Goal: Task Accomplishment & Management: Manage account settings

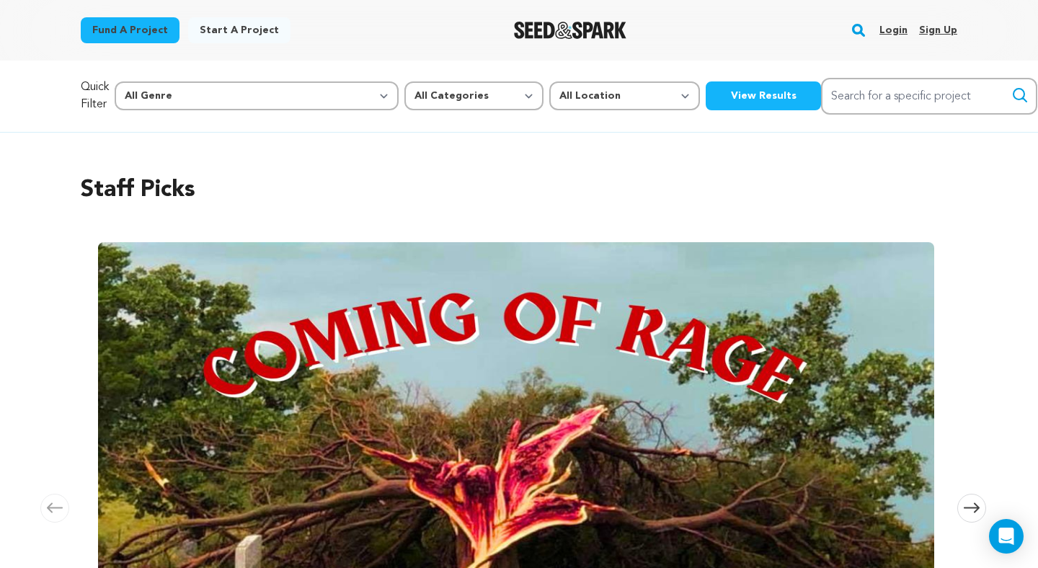
click at [894, 27] on link "Login" at bounding box center [893, 30] width 28 height 23
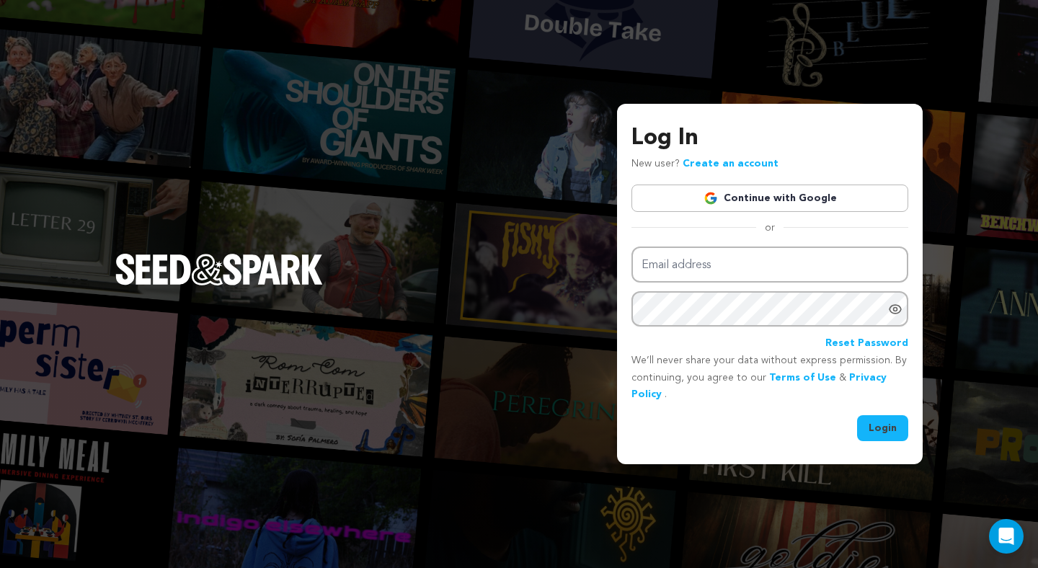
type input "officialtheregoesstacy@gmail.com"
click at [889, 302] on icon "Show password as plain text. Warning: this will display your password on the sc…" at bounding box center [895, 309] width 14 height 14
click at [884, 421] on button "Login" at bounding box center [882, 428] width 51 height 26
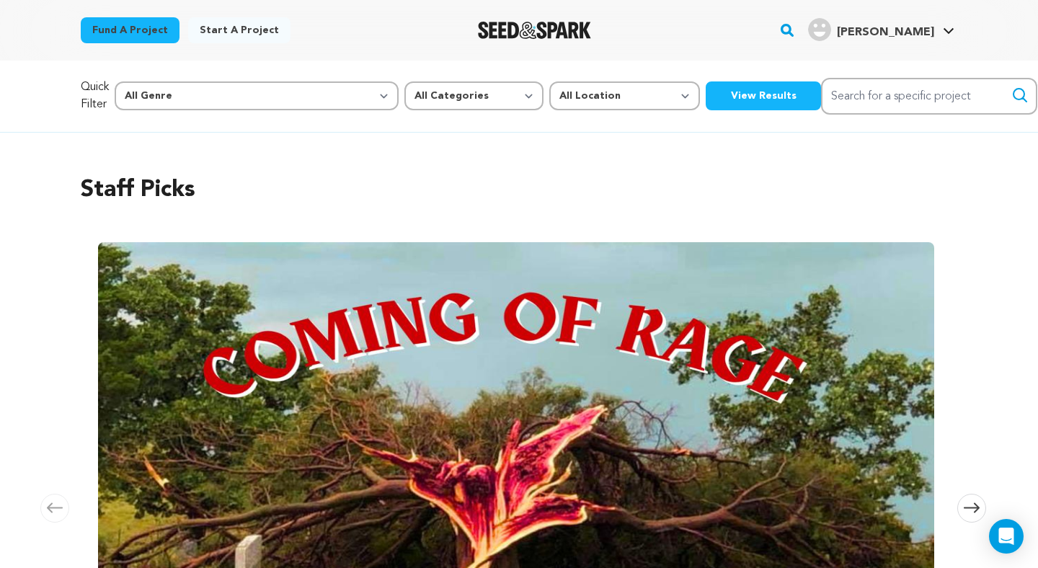
click at [885, 16] on link "Gabriel D. Gabriel D." at bounding box center [881, 28] width 152 height 26
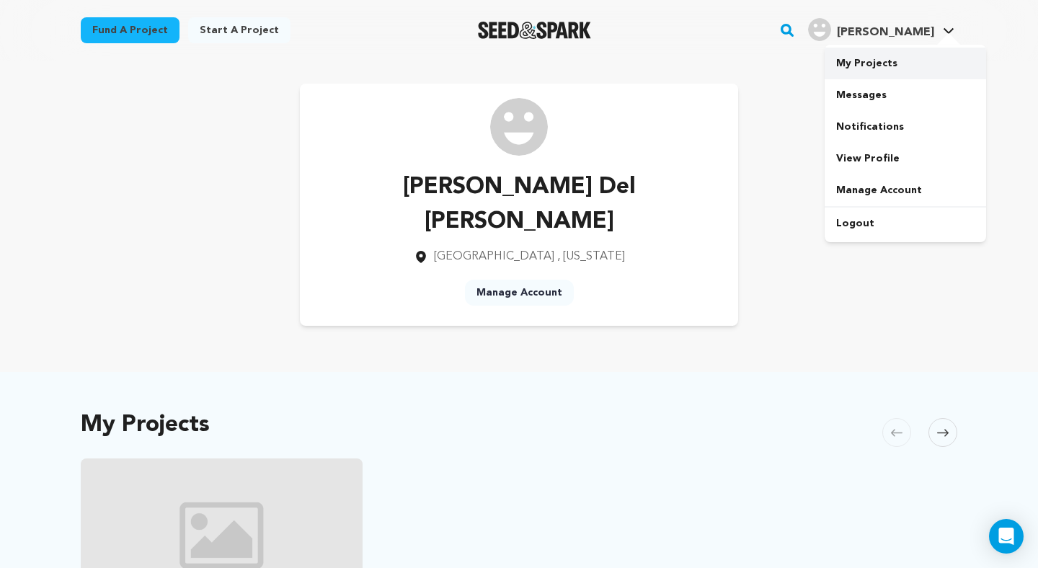
click at [878, 61] on link "My Projects" at bounding box center [904, 64] width 161 height 32
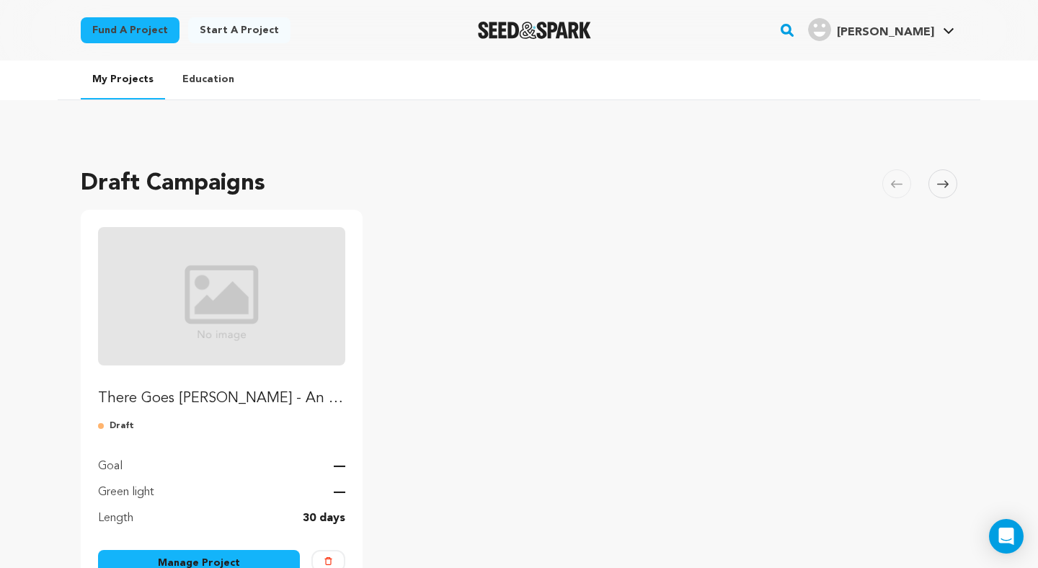
click at [272, 257] on img "Fund There Goes Stacy - An 80s Feature Film" at bounding box center [221, 296] width 247 height 138
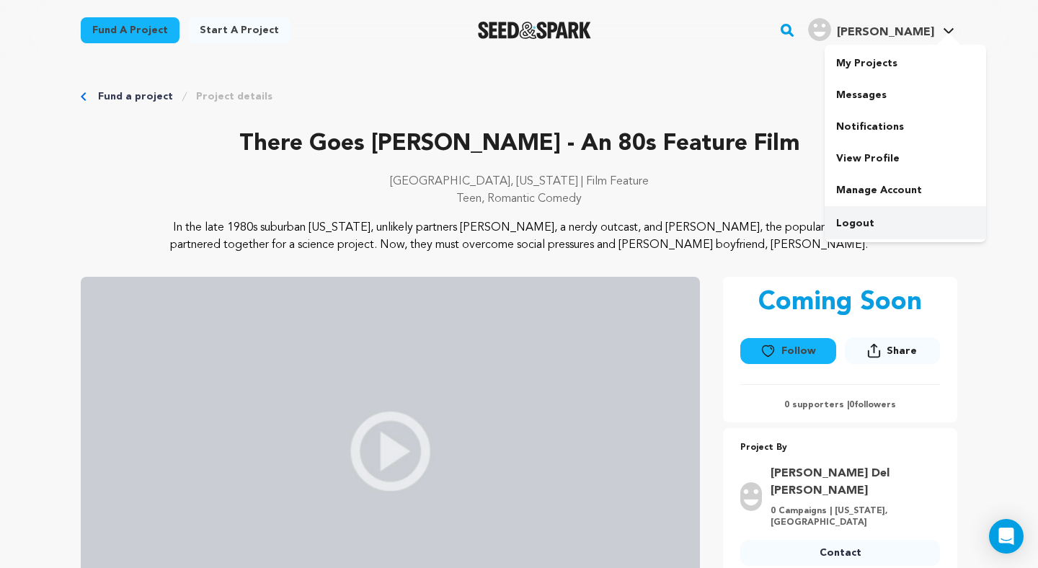
click at [867, 217] on link "Logout" at bounding box center [904, 224] width 161 height 32
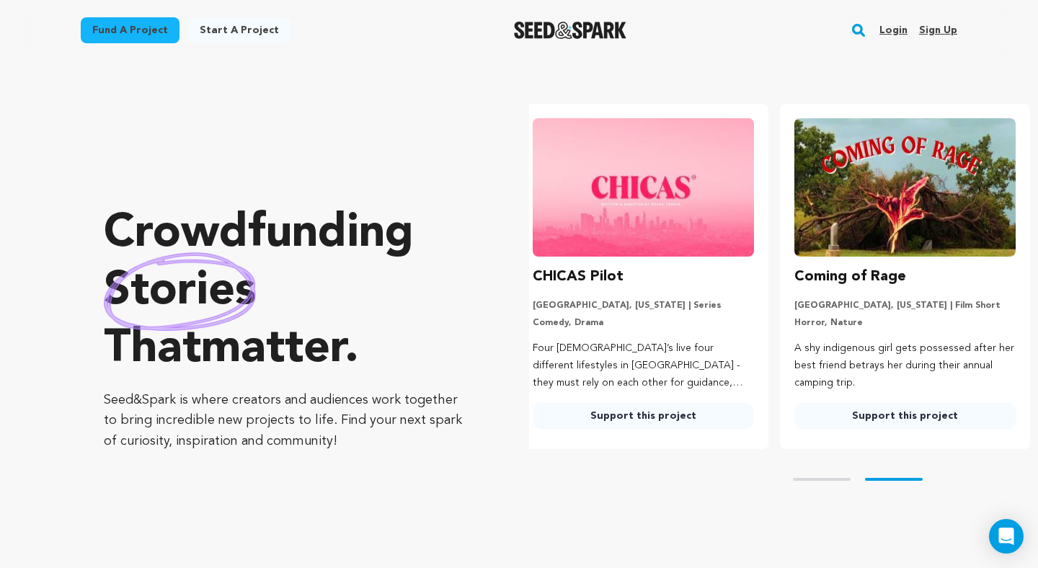
scroll to position [0, 273]
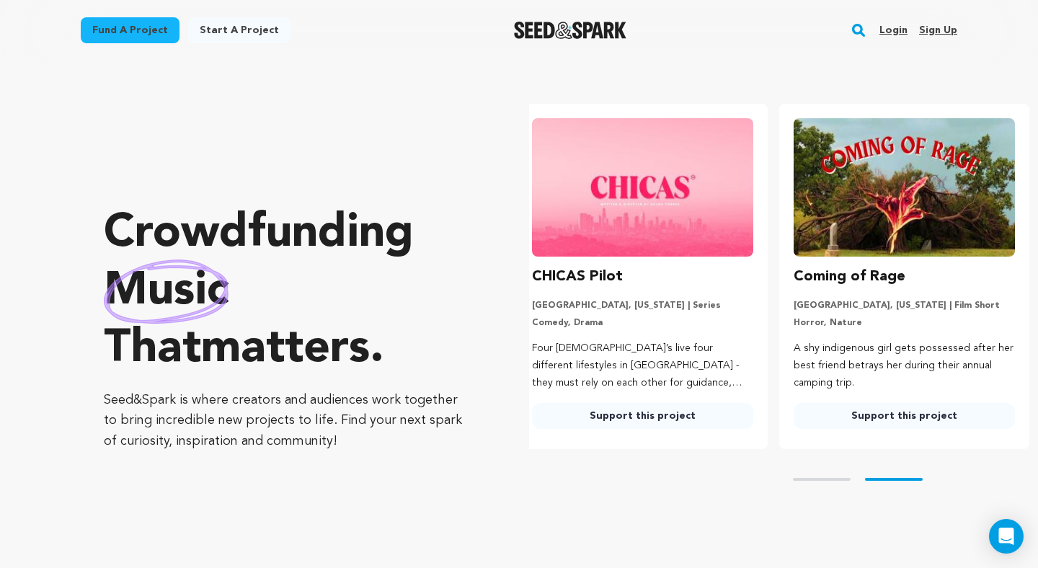
click at [897, 31] on link "Login" at bounding box center [893, 30] width 28 height 23
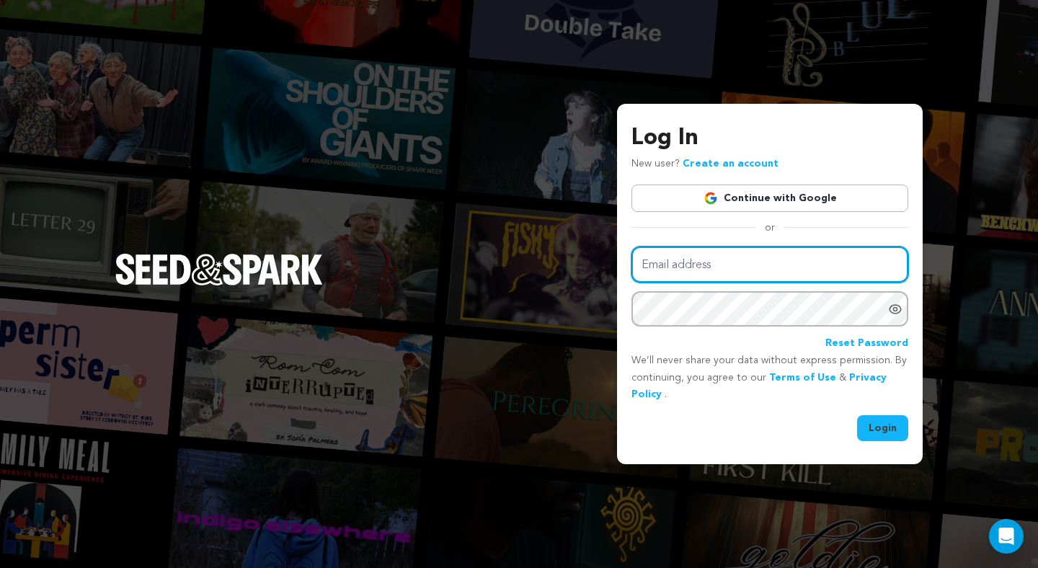
type input "officialtheregoesstacy@gmail.com"
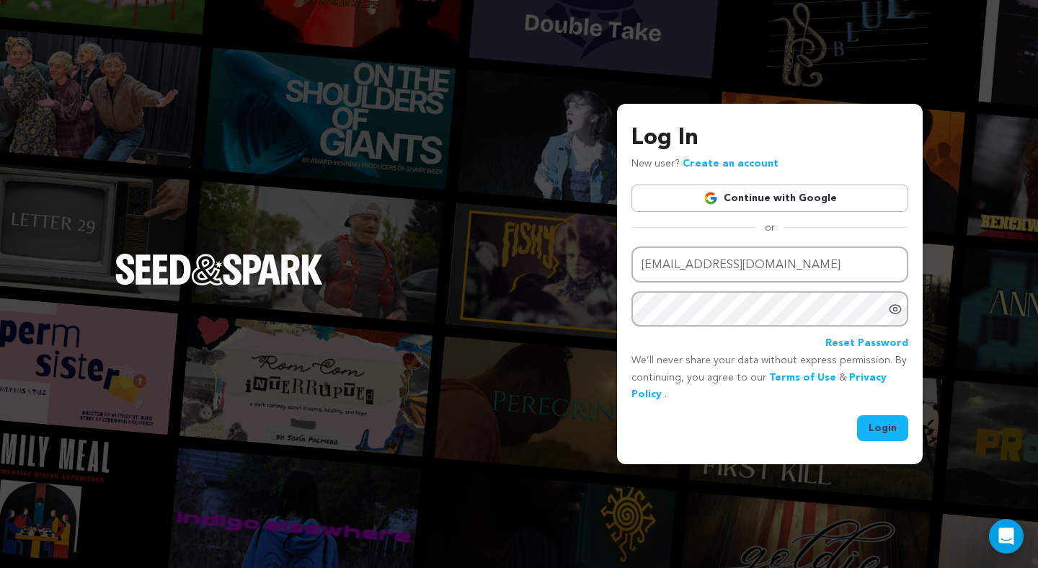
click at [801, 221] on div "or" at bounding box center [769, 228] width 277 height 14
click at [798, 199] on link "Continue with Google" at bounding box center [769, 198] width 277 height 27
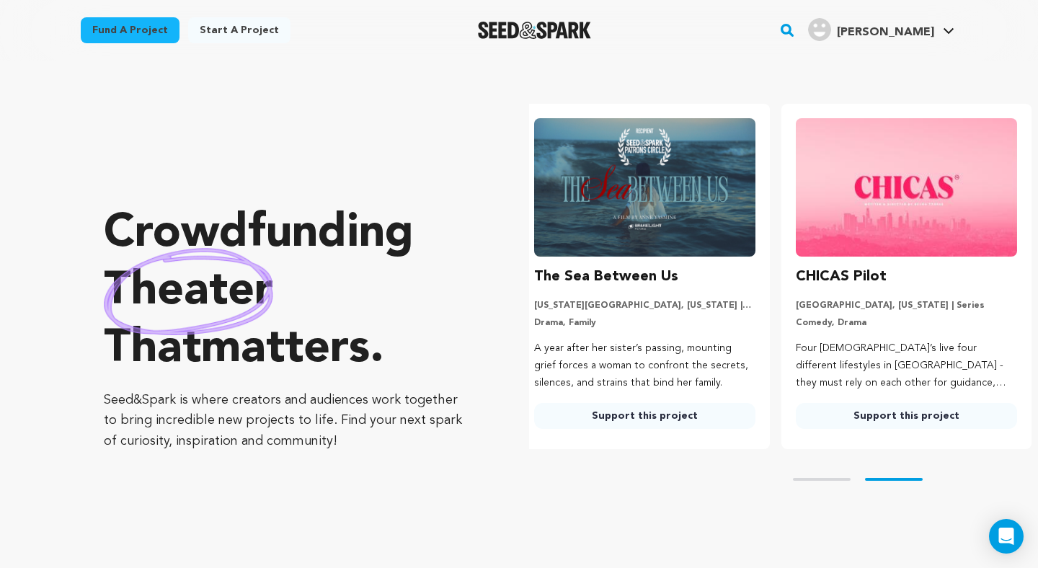
scroll to position [0, 273]
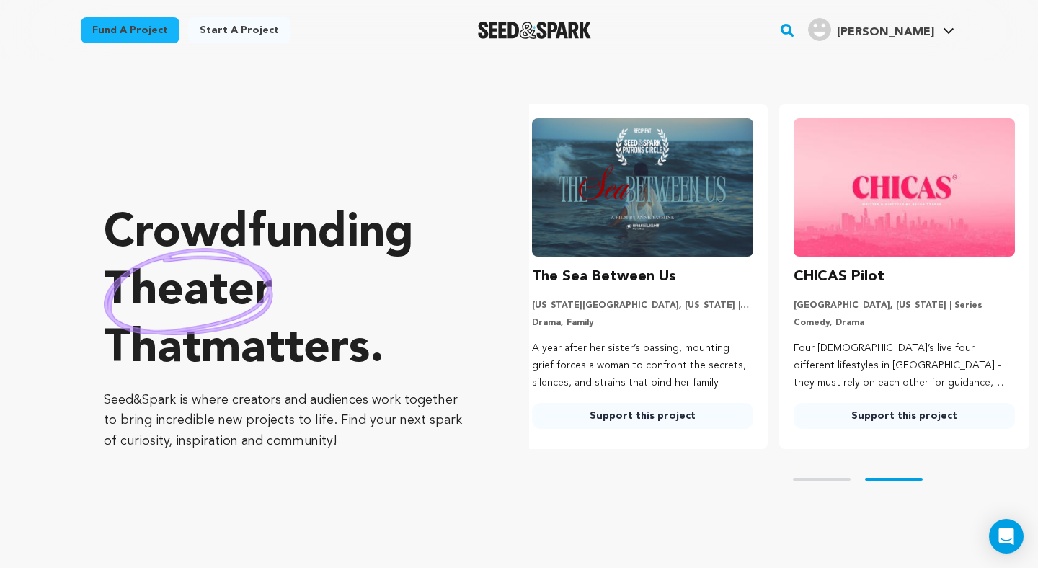
click at [750, 81] on section "Crowdfunding theater that matters . Seed&Spark is where creators and audiences …" at bounding box center [571, 328] width 934 height 535
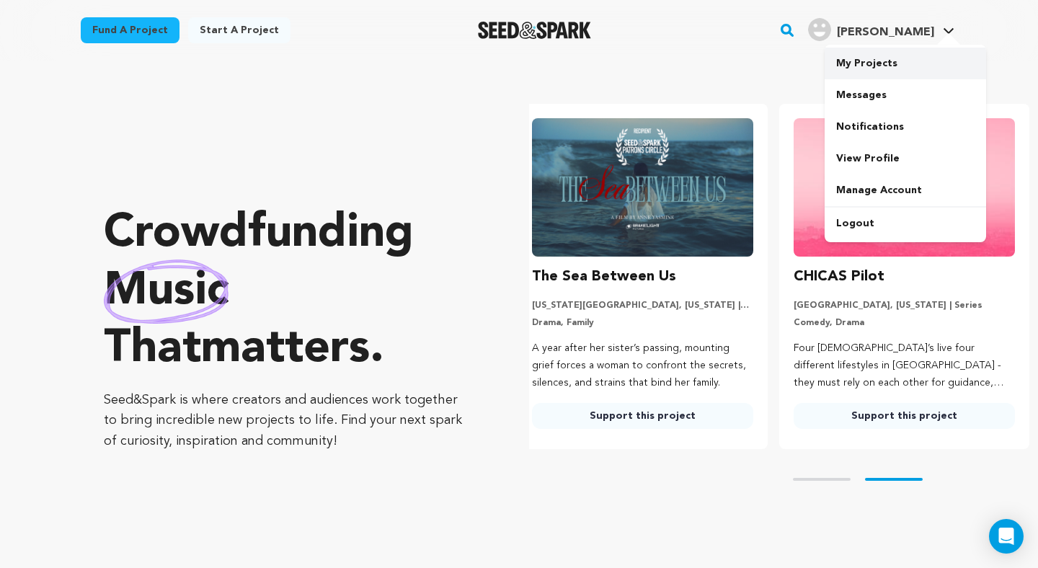
click at [856, 71] on link "My Projects" at bounding box center [904, 64] width 161 height 32
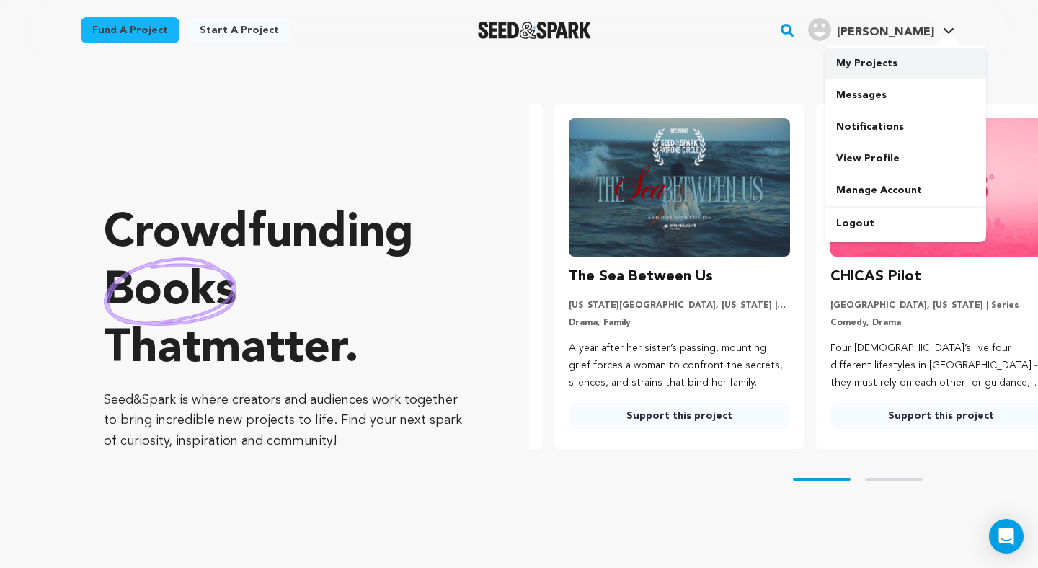
scroll to position [0, 149]
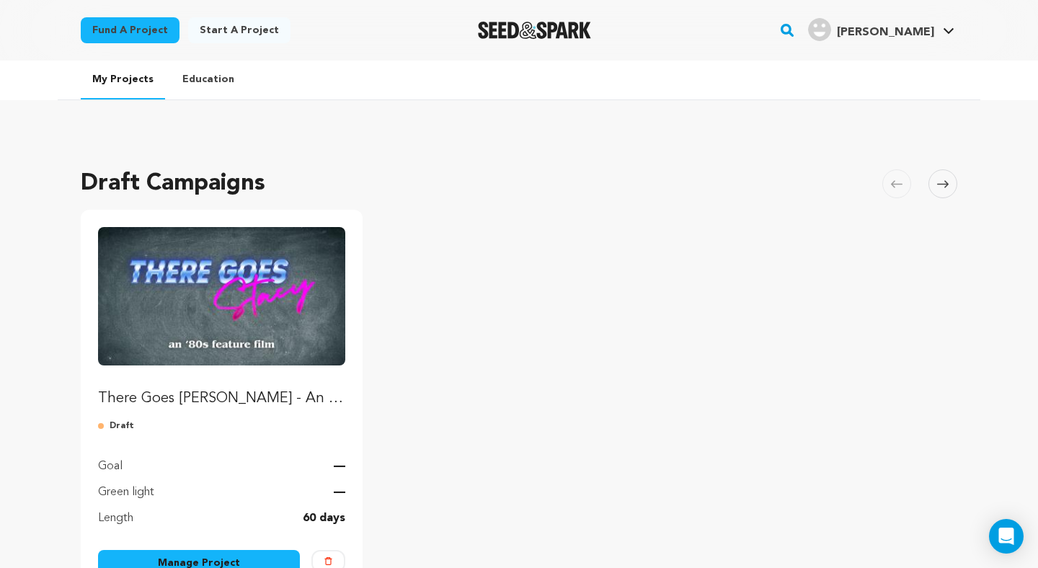
scroll to position [30, 0]
